Goal: Task Accomplishment & Management: Manage account settings

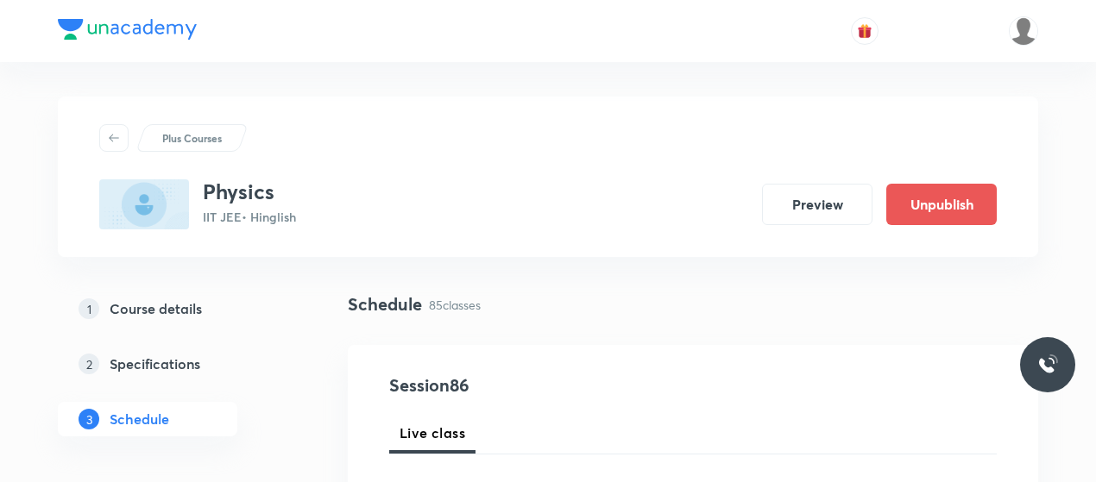
click at [544, 310] on div "Schedule 85 classes" at bounding box center [693, 305] width 691 height 26
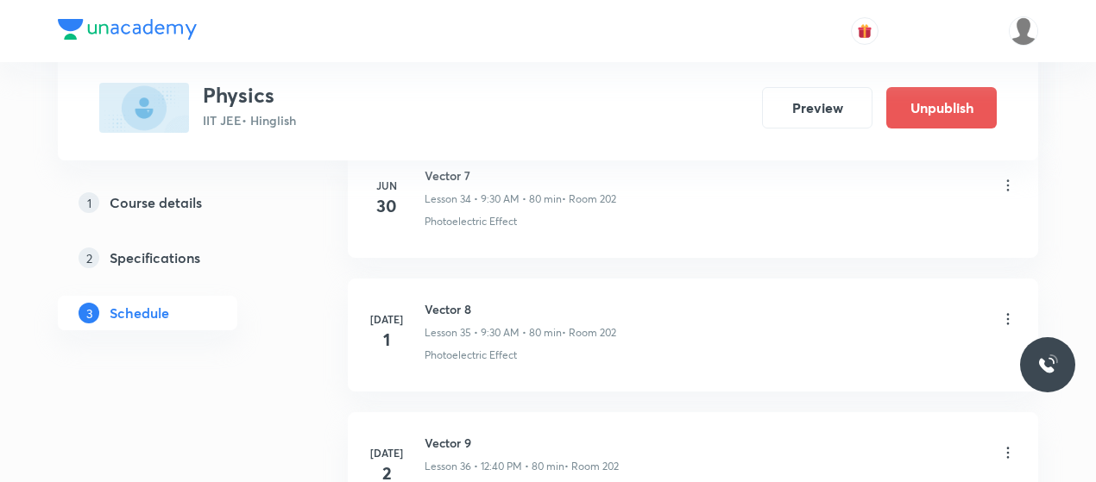
scroll to position [12039, 0]
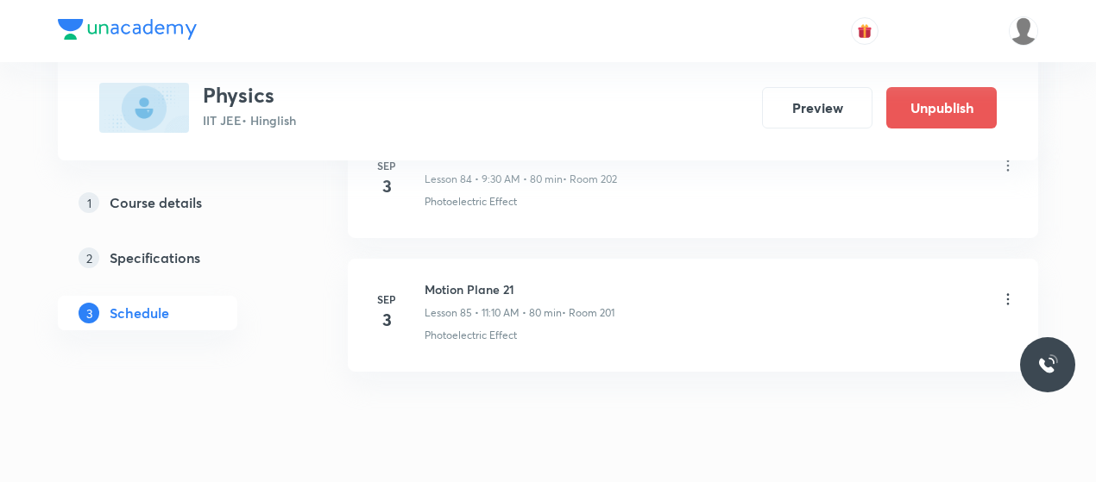
click at [1011, 291] on icon at bounding box center [1008, 299] width 17 height 17
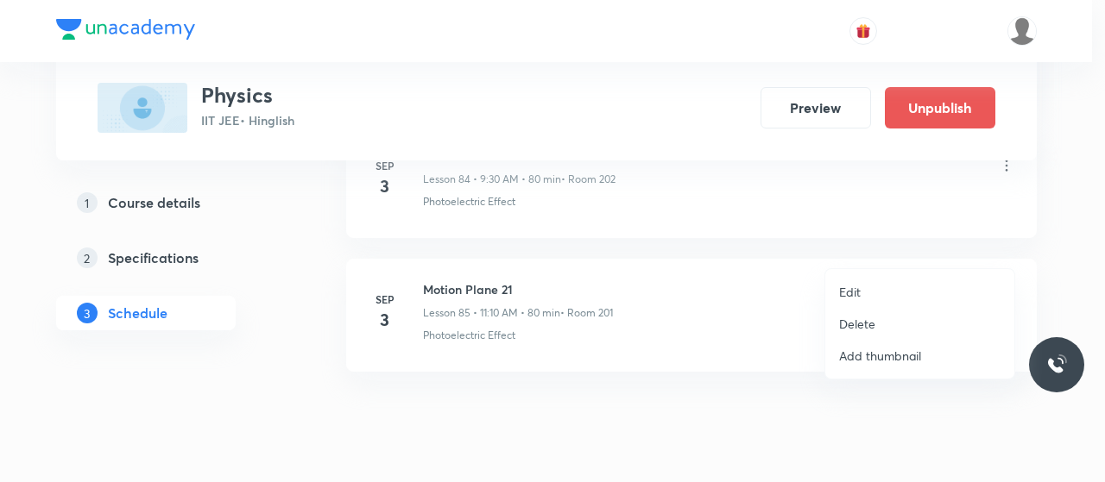
click at [853, 284] on p "Edit" at bounding box center [850, 292] width 22 height 18
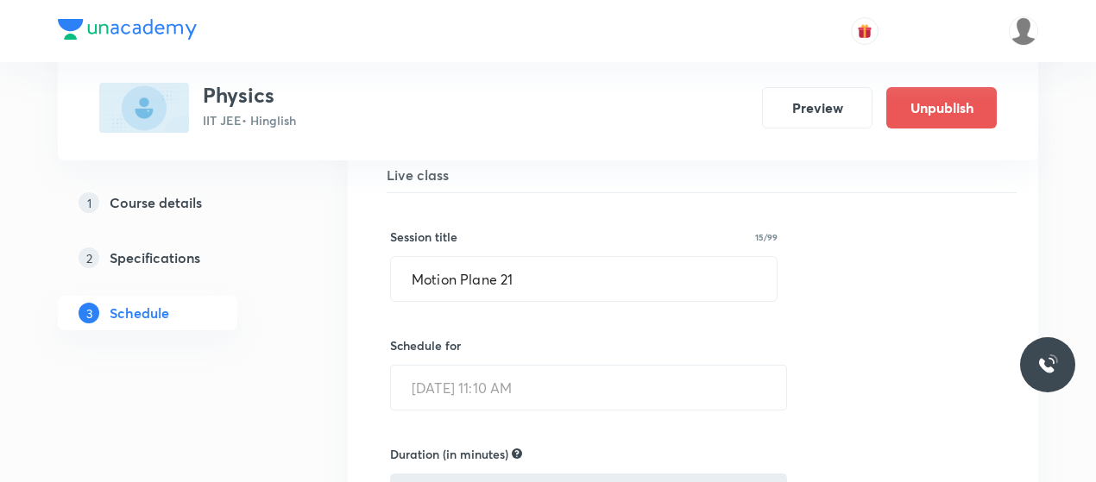
scroll to position [11493, 0]
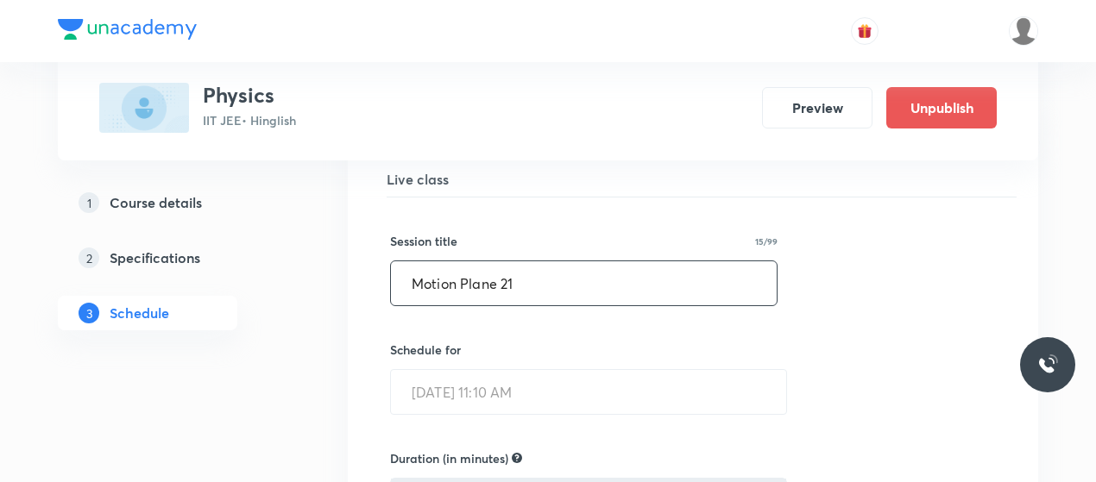
click at [506, 262] on input "Motion Plane 21" at bounding box center [584, 284] width 386 height 44
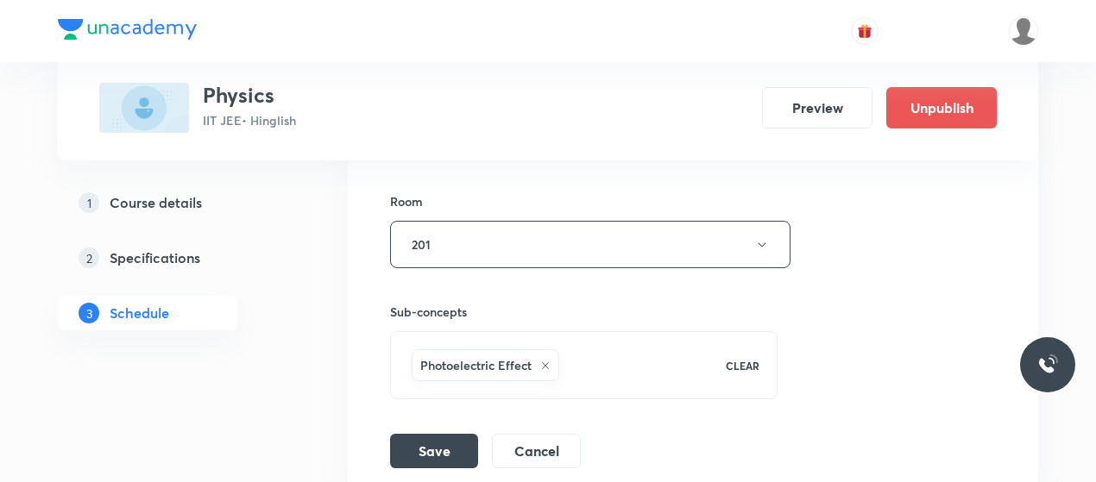
scroll to position [12091, 0]
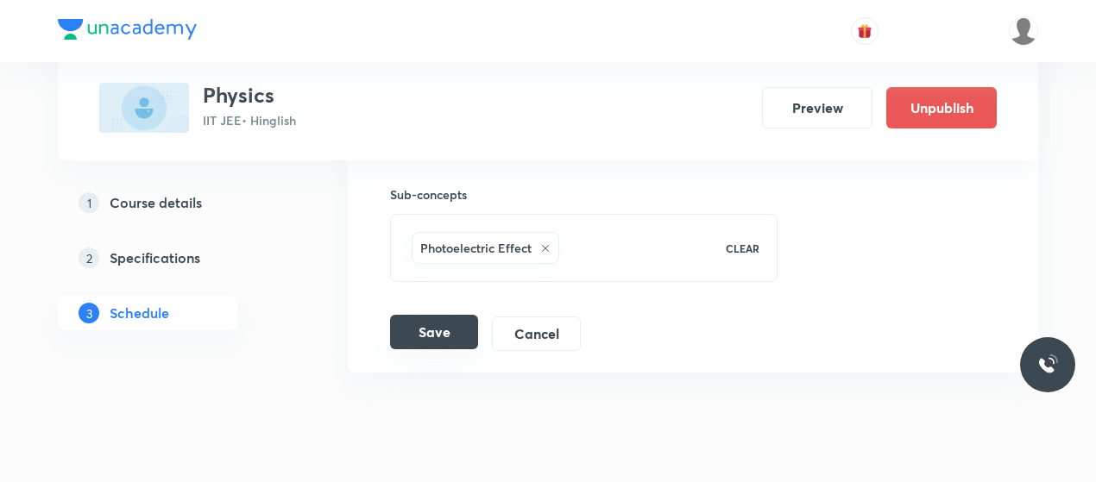
type input "LNM 1"
click at [439, 315] on button "Save" at bounding box center [434, 332] width 88 height 35
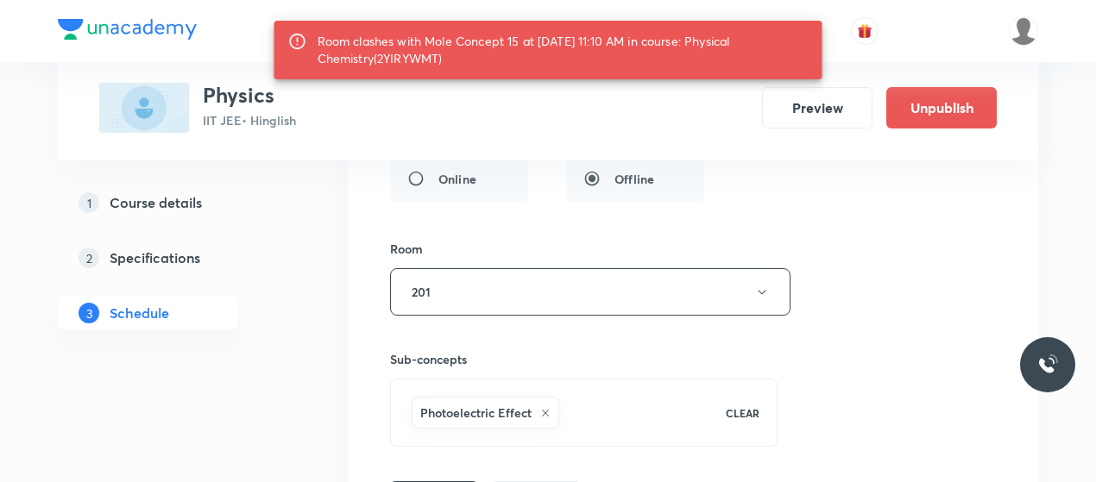
scroll to position [11954, 0]
click at [487, 269] on button "201" at bounding box center [590, 292] width 400 height 47
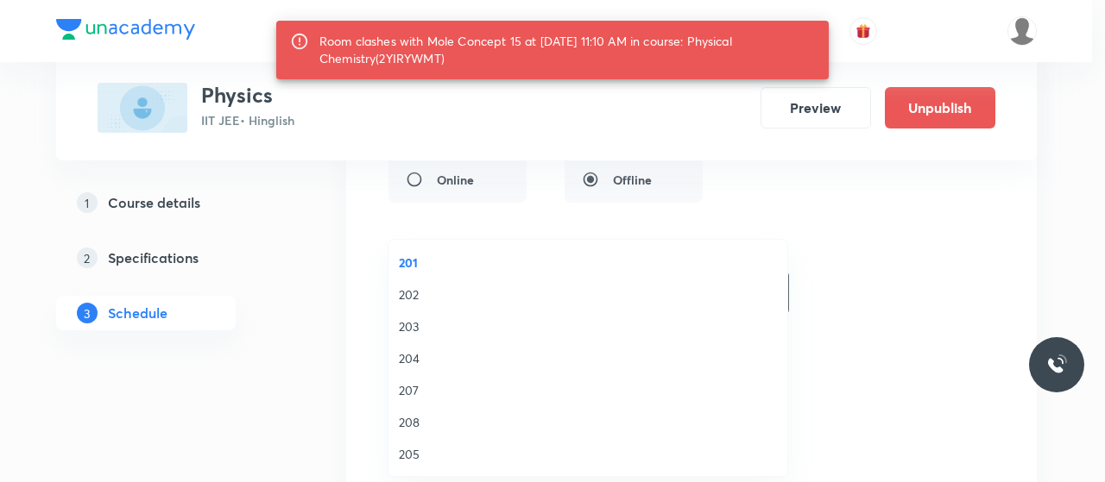
click at [404, 331] on span "203" at bounding box center [588, 327] width 378 height 18
